Goal: Task Accomplishment & Management: Complete application form

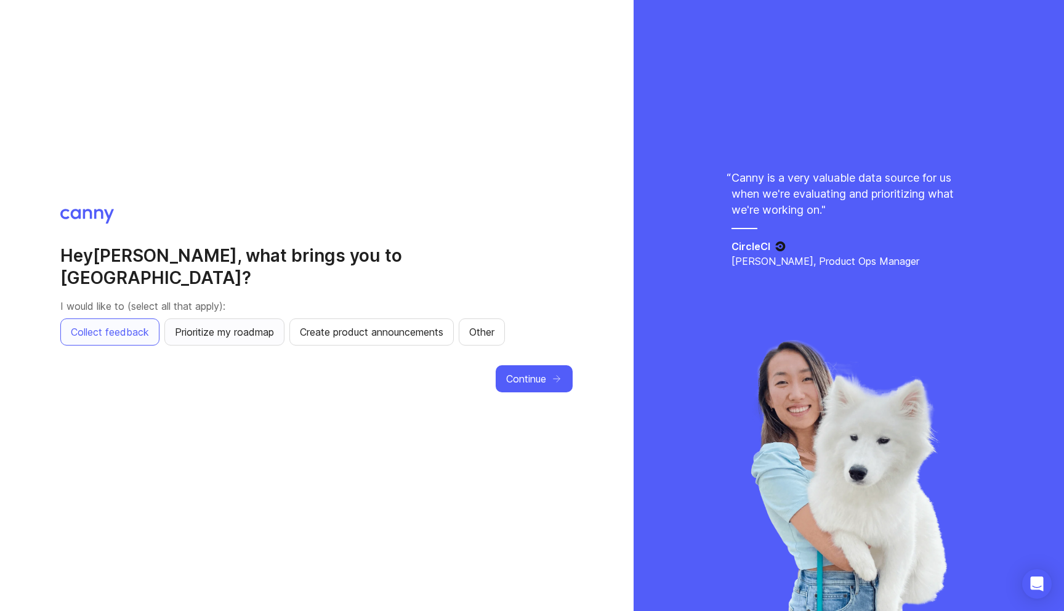
click at [240, 331] on button "Prioritize my roadmap" at bounding box center [224, 331] width 120 height 27
click at [382, 328] on span "Create product announcements" at bounding box center [371, 331] width 143 height 15
click at [562, 373] on icon "button" at bounding box center [556, 378] width 11 height 11
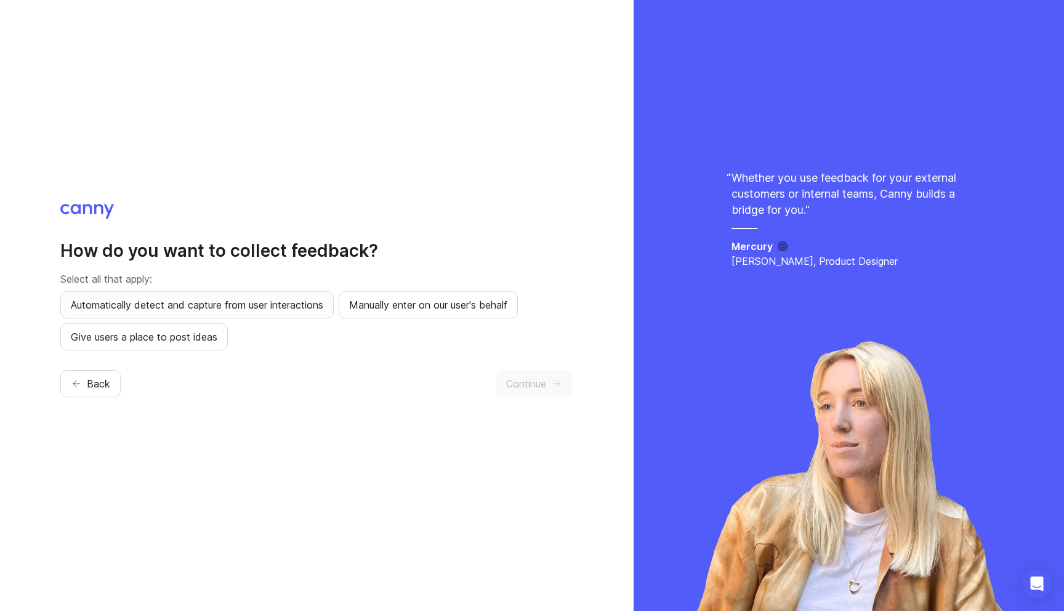
click at [280, 302] on span "Automatically detect and capture from user interactions" at bounding box center [197, 304] width 252 height 15
click at [186, 344] on span "Give users a place to post ideas" at bounding box center [144, 336] width 147 height 15
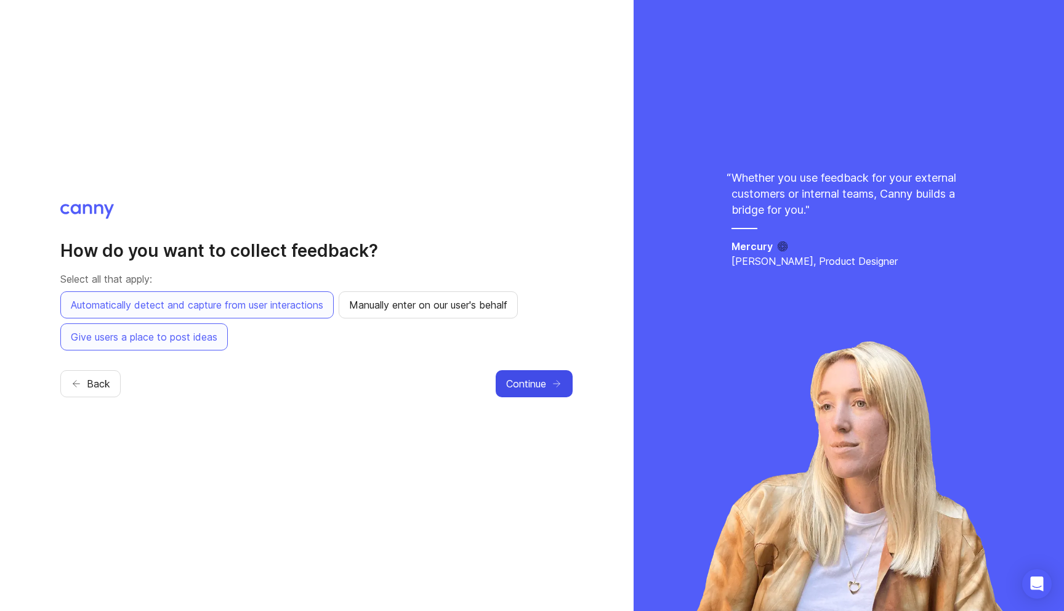
click at [508, 376] on span "Continue" at bounding box center [526, 383] width 40 height 15
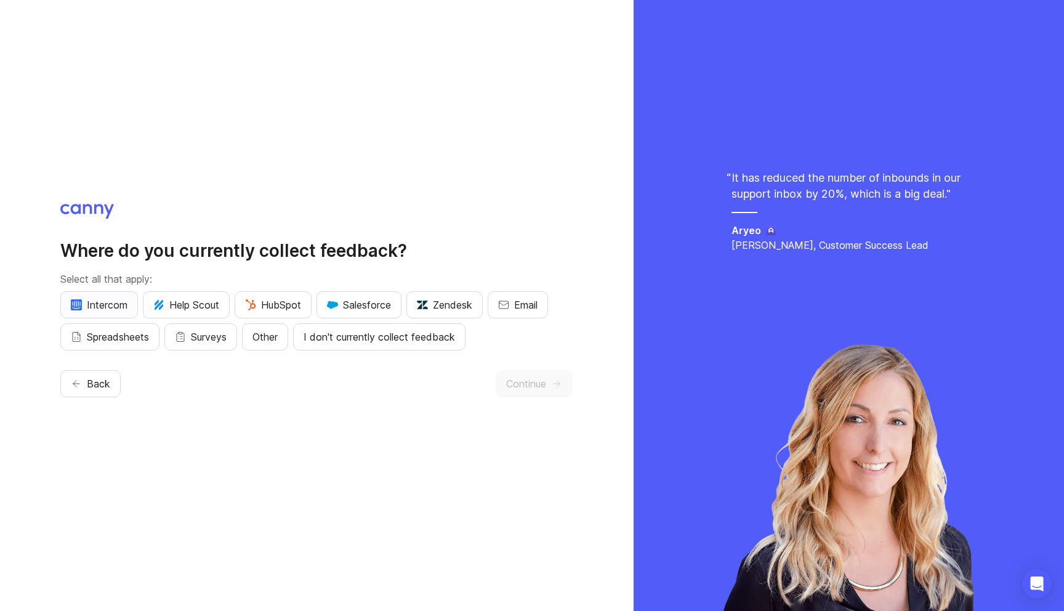
click at [95, 311] on span "Intercom" at bounding box center [99, 304] width 57 height 15
click at [274, 342] on span "Other" at bounding box center [264, 336] width 25 height 15
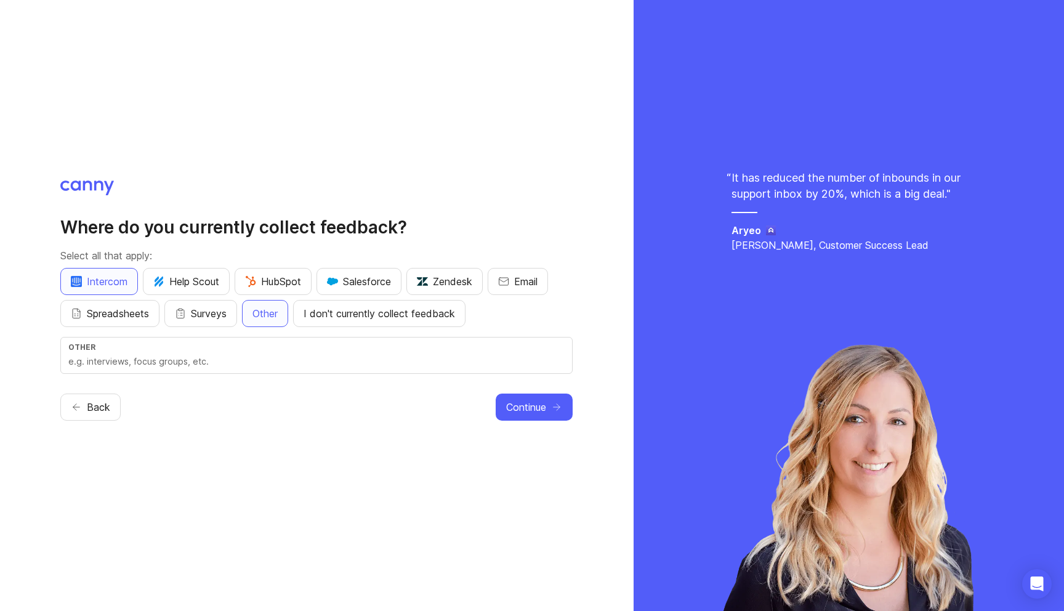
click at [281, 351] on div "Other" at bounding box center [316, 346] width 496 height 9
type input "Notion"
click at [285, 283] on span "HubSpot" at bounding box center [273, 281] width 56 height 15
click at [527, 280] on span "Email" at bounding box center [525, 281] width 23 height 15
click at [546, 413] on span "Continue" at bounding box center [526, 407] width 40 height 15
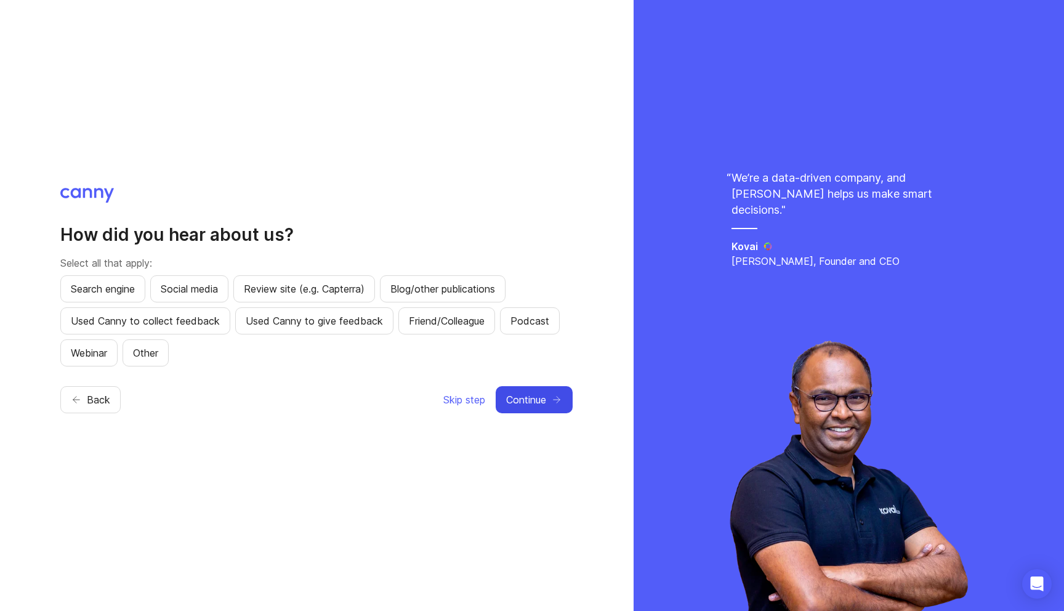
click at [535, 400] on span "Continue" at bounding box center [526, 399] width 40 height 15
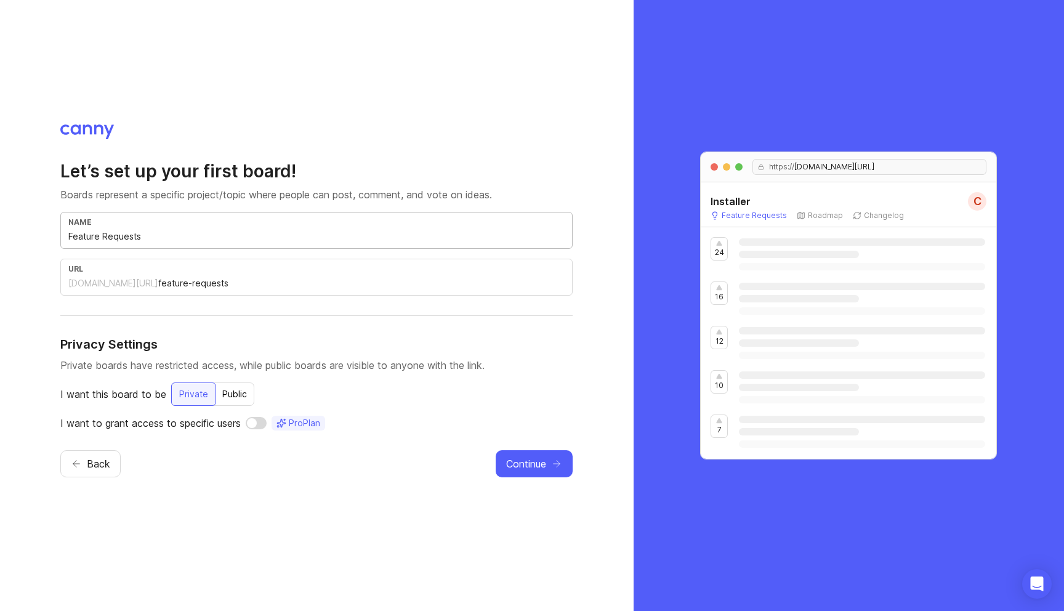
click at [321, 236] on input "Feature Requests" at bounding box center [316, 237] width 496 height 14
click at [233, 401] on div "Public" at bounding box center [234, 394] width 39 height 22
drag, startPoint x: 147, startPoint y: 424, endPoint x: 243, endPoint y: 424, distance: 96.1
click at [243, 424] on p "Allow search engines to index this board" at bounding box center [152, 423] width 185 height 15
click at [258, 423] on input "checkbox" at bounding box center [260, 423] width 21 height 12
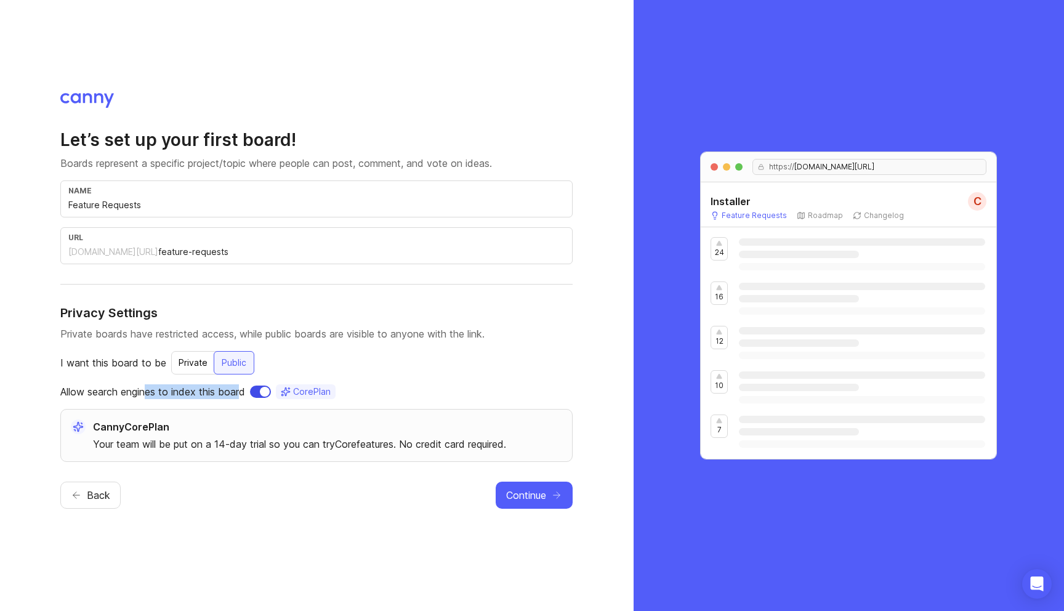
click at [262, 392] on input "checkbox" at bounding box center [260, 391] width 21 height 12
checkbox input "false"
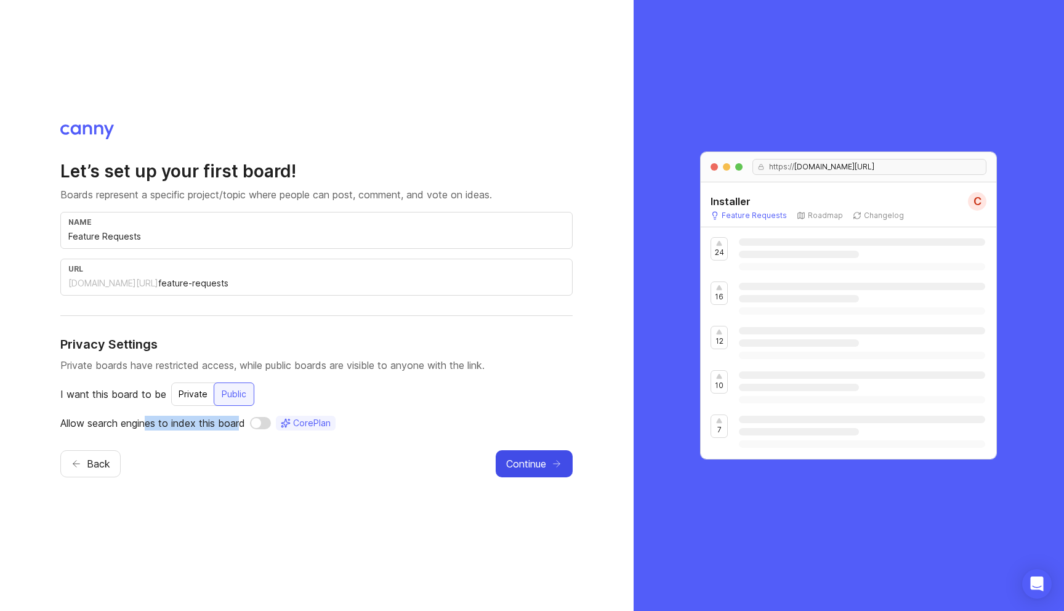
click at [529, 459] on span "Continue" at bounding box center [526, 463] width 40 height 15
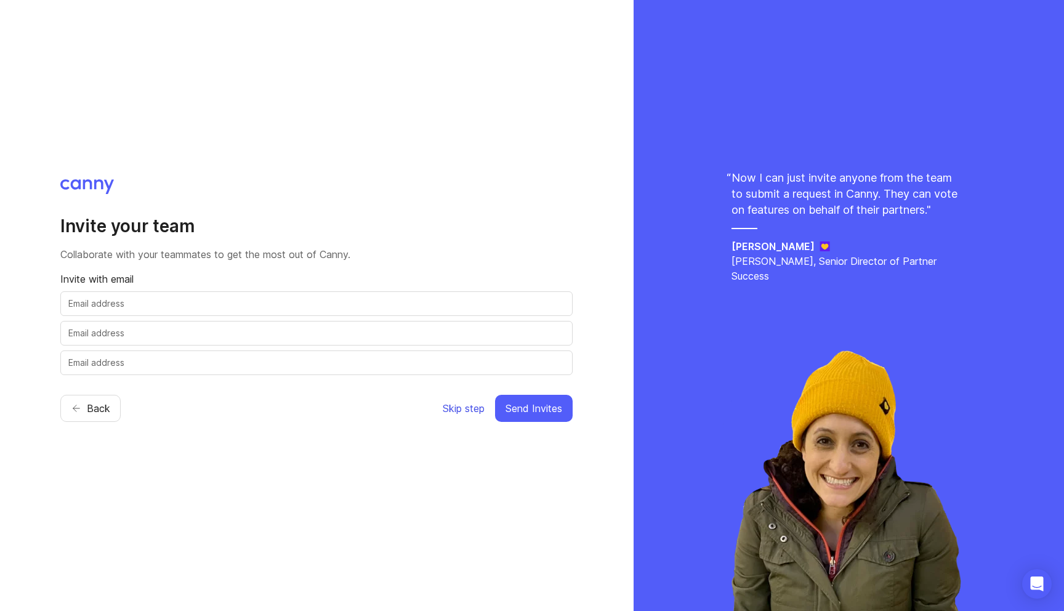
click at [461, 406] on span "Skip step" at bounding box center [464, 408] width 42 height 15
